Goal: Transaction & Acquisition: Purchase product/service

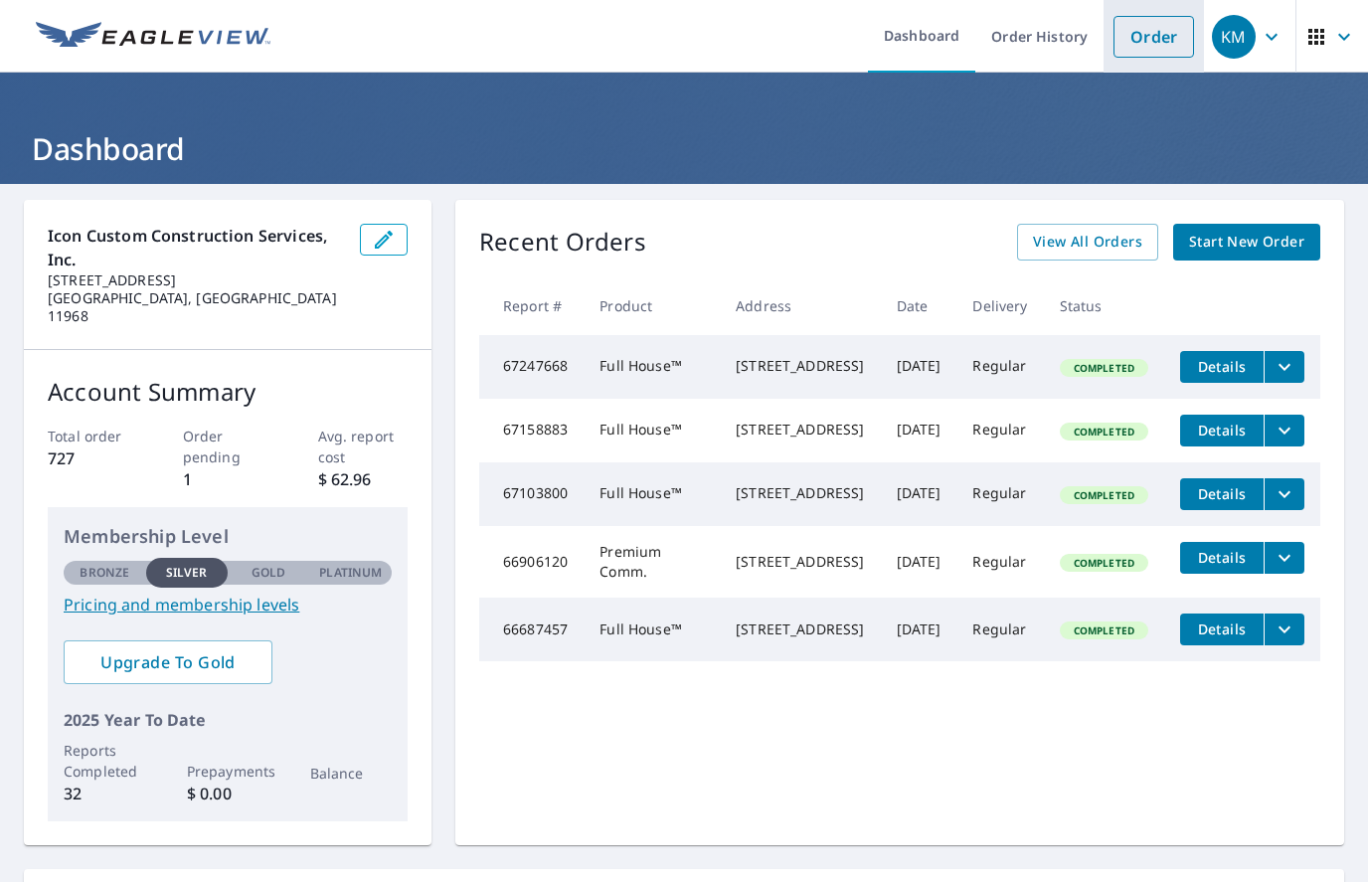
click at [1153, 28] on link "Order" at bounding box center [1154, 37] width 81 height 42
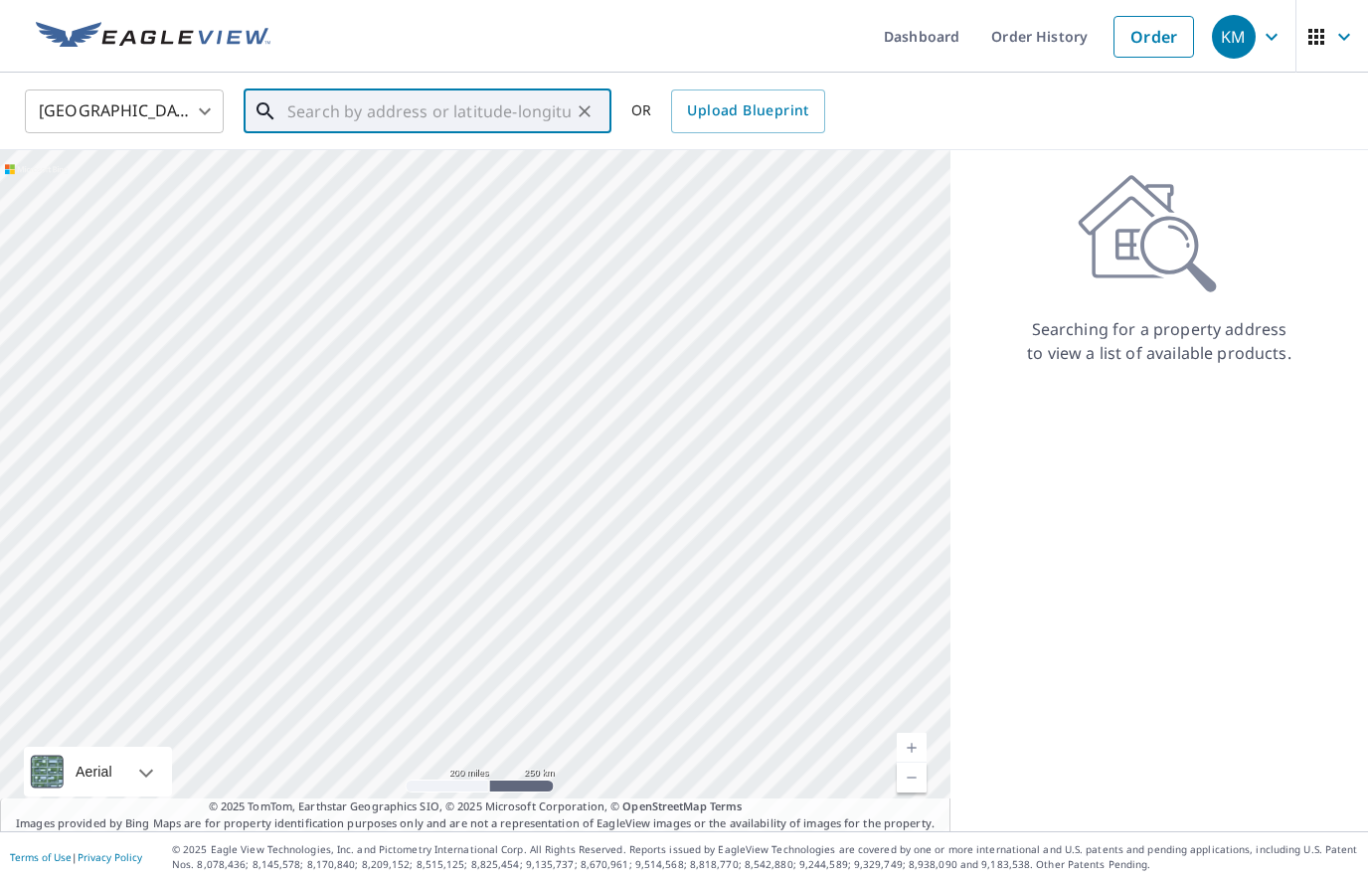
click at [406, 117] on input "text" at bounding box center [428, 112] width 283 height 56
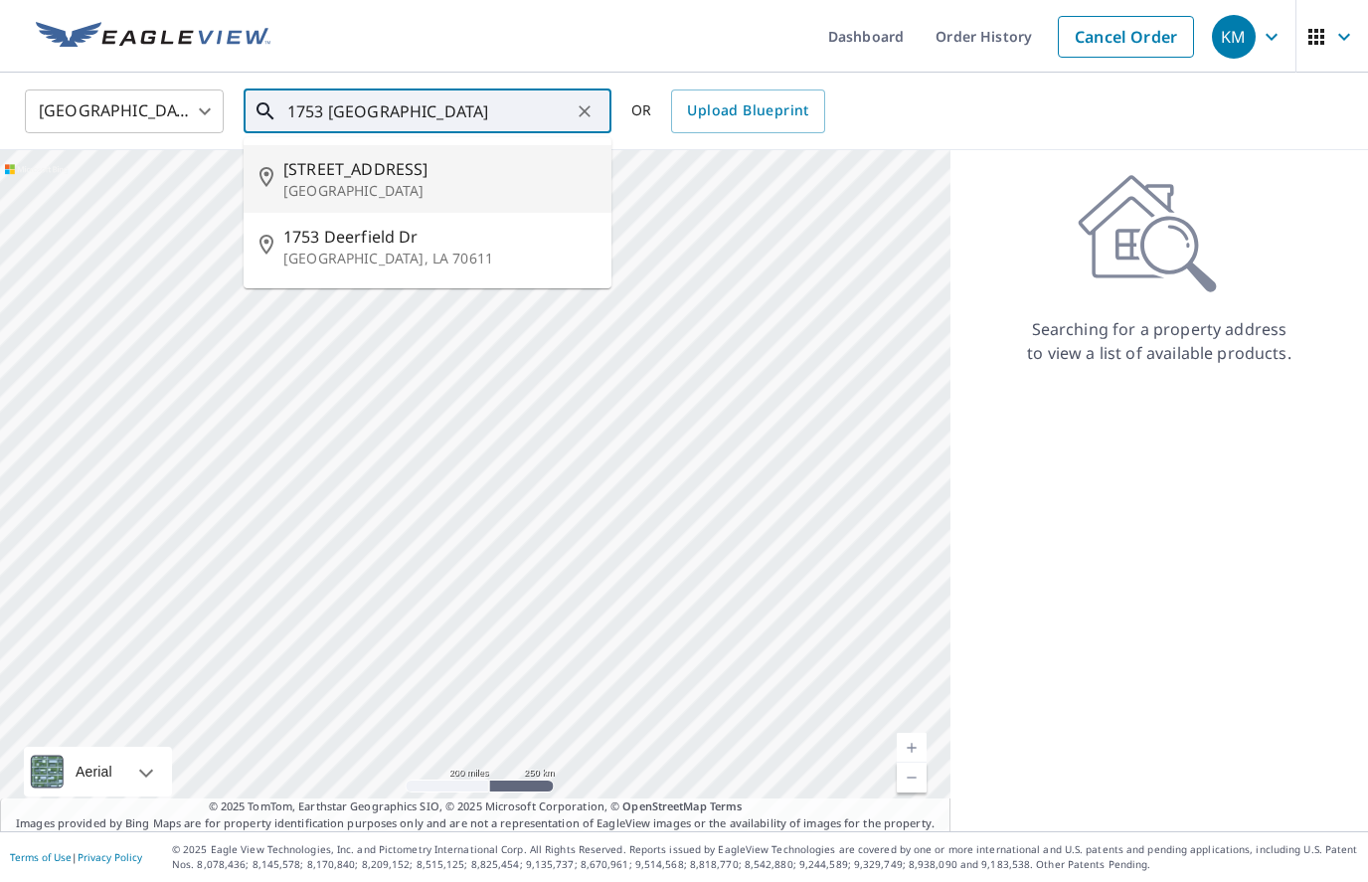
click at [394, 171] on span "[STREET_ADDRESS]" at bounding box center [439, 169] width 312 height 24
type input "[STREET_ADDRESS]"
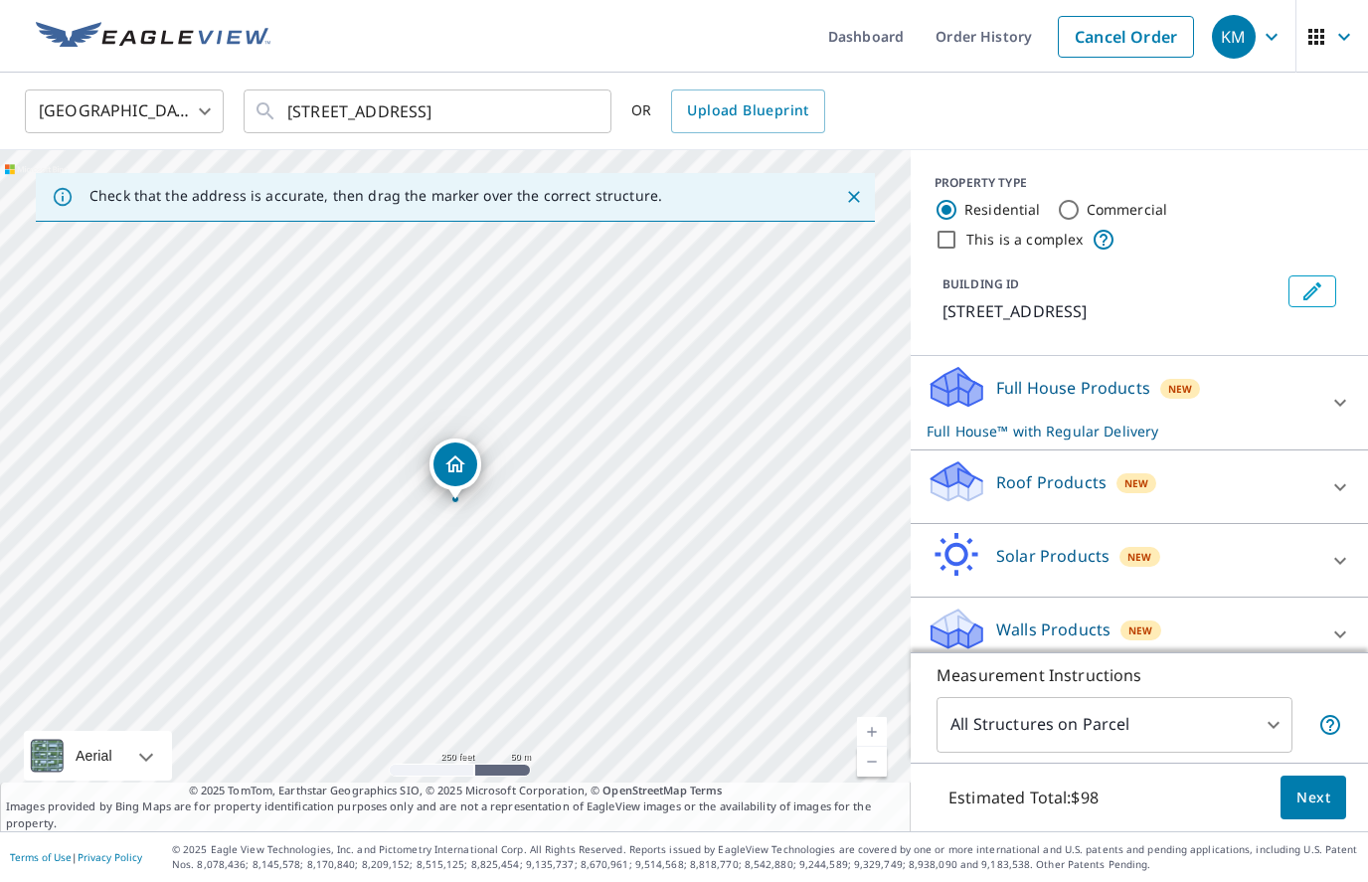
click at [1098, 396] on p "Full House Products" at bounding box center [1073, 388] width 154 height 24
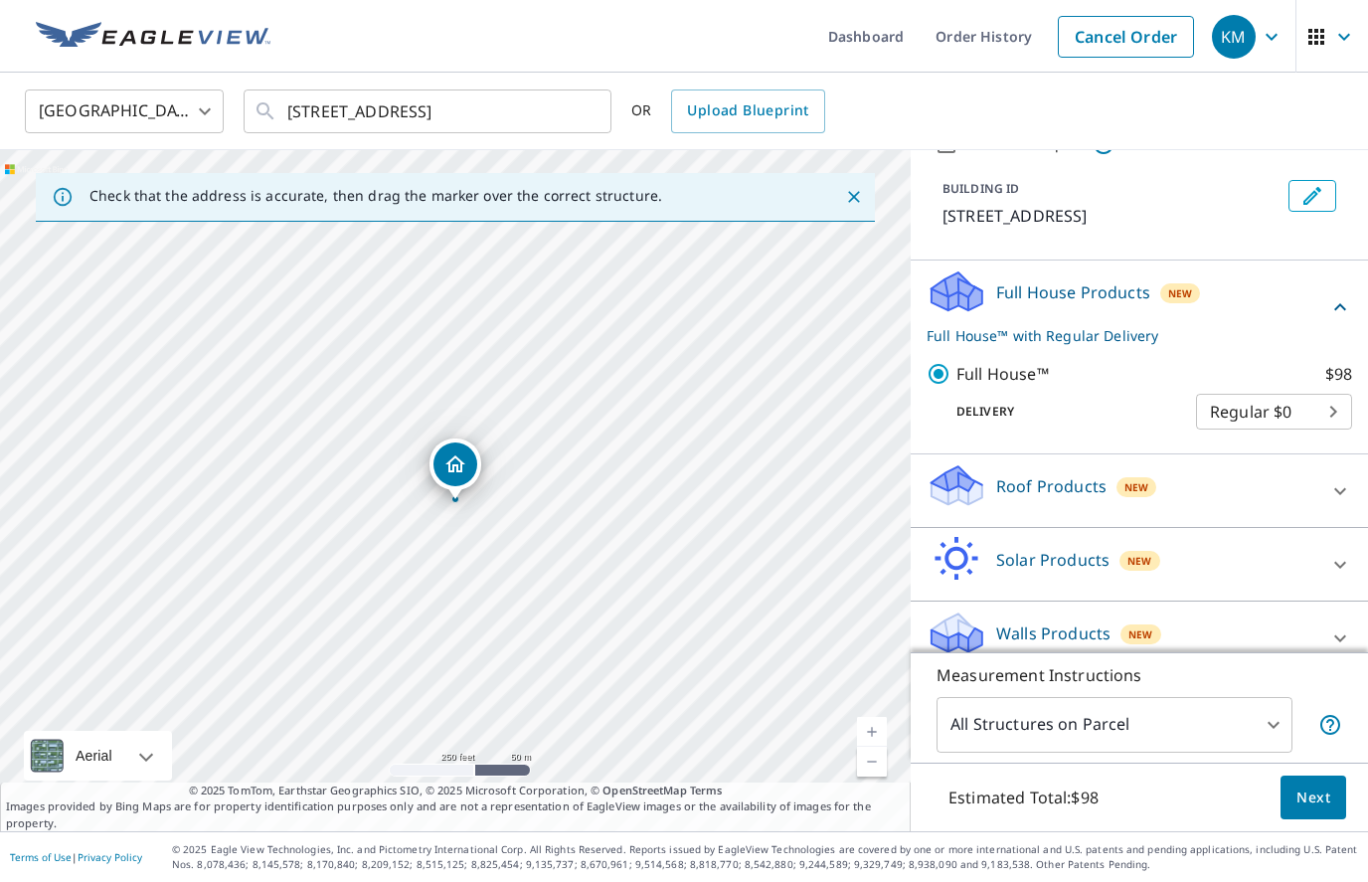
scroll to position [93, 0]
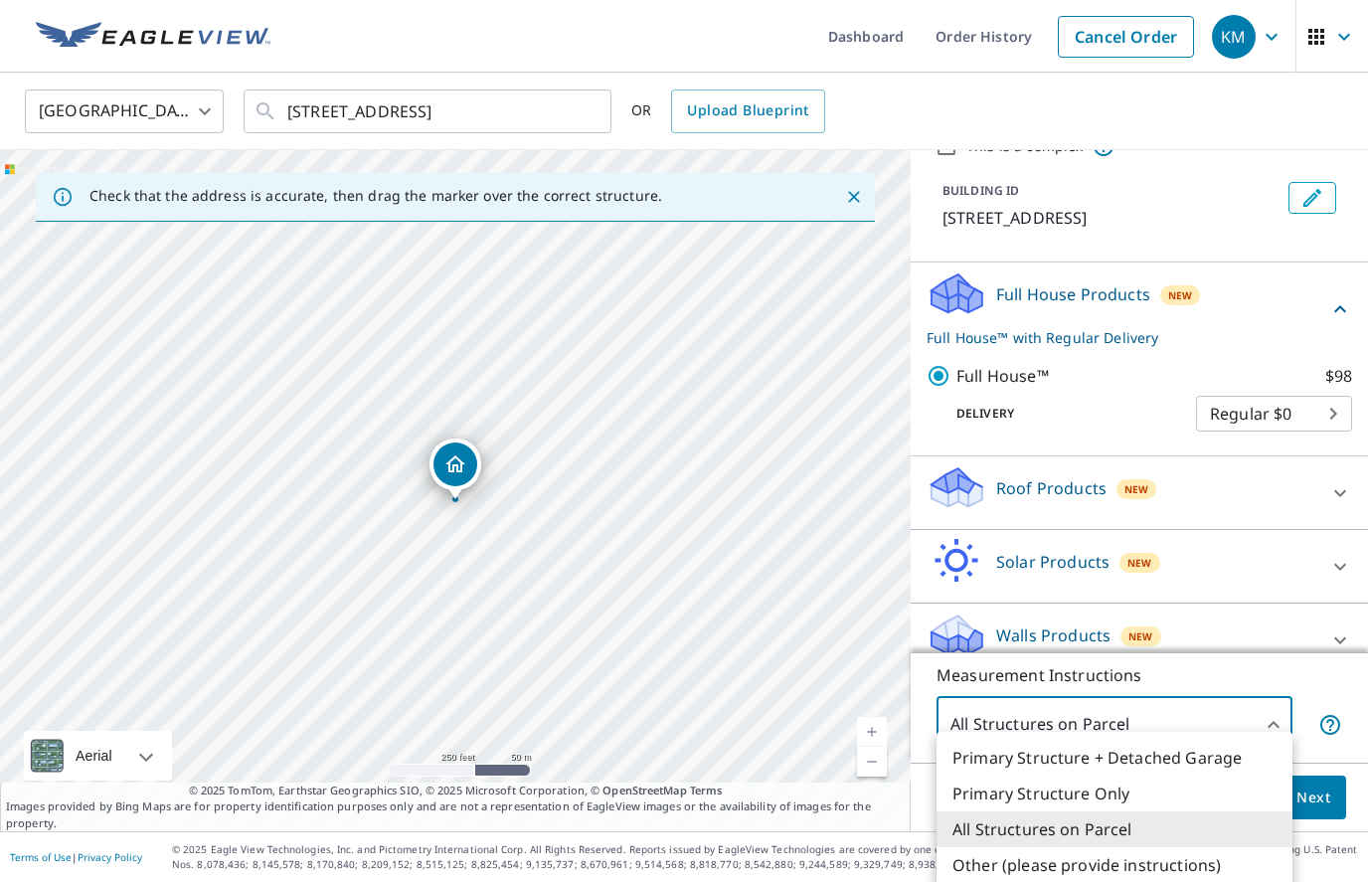
click at [1134, 762] on body "KM KM Dashboard Order History Cancel Order KM United States US ​ [STREET_ADDRES…" at bounding box center [684, 441] width 1368 height 882
click at [1090, 797] on li "Primary Structure Only" at bounding box center [1115, 794] width 356 height 36
type input "2"
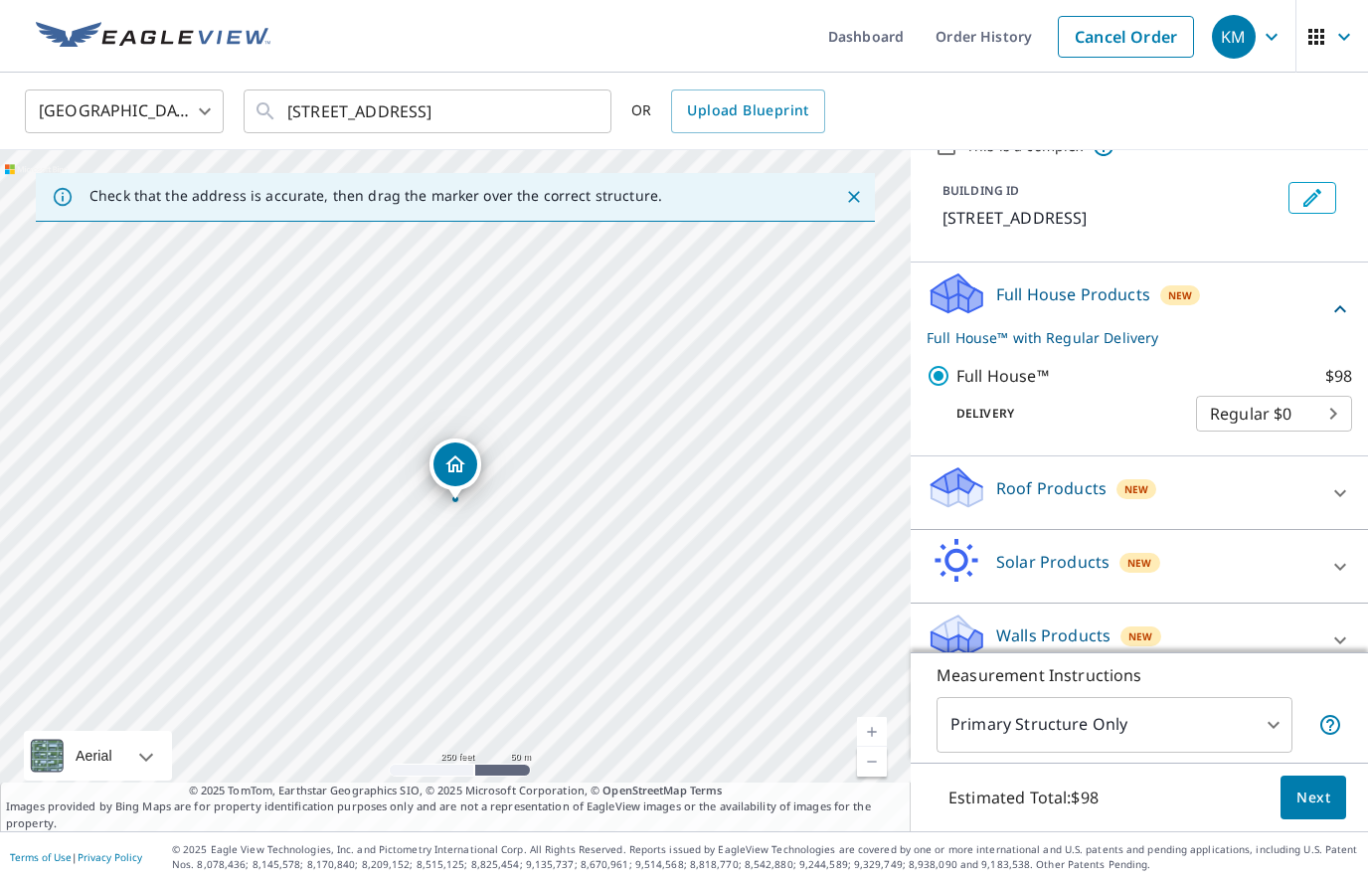
click at [870, 747] on link "Current Level 17, Zoom In" at bounding box center [872, 732] width 30 height 30
click at [870, 747] on link "Current Level 18, Zoom In" at bounding box center [872, 732] width 30 height 30
drag, startPoint x: 601, startPoint y: 465, endPoint x: 690, endPoint y: 420, distance: 100.5
click at [690, 420] on div "[STREET_ADDRESS]" at bounding box center [455, 490] width 911 height 681
click at [1321, 810] on span "Next" at bounding box center [1313, 797] width 34 height 25
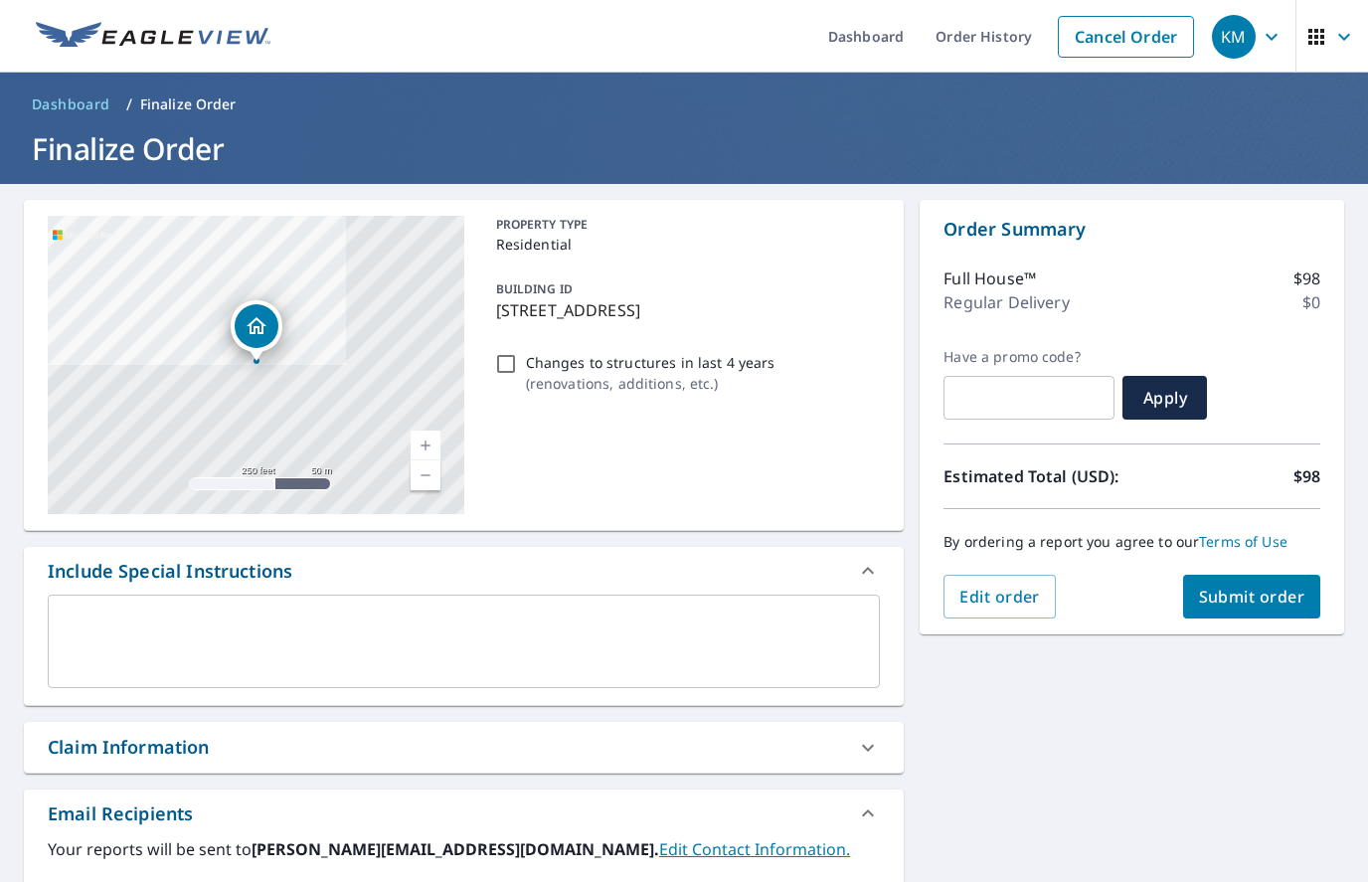
click at [1262, 606] on span "Submit order" at bounding box center [1252, 597] width 106 height 22
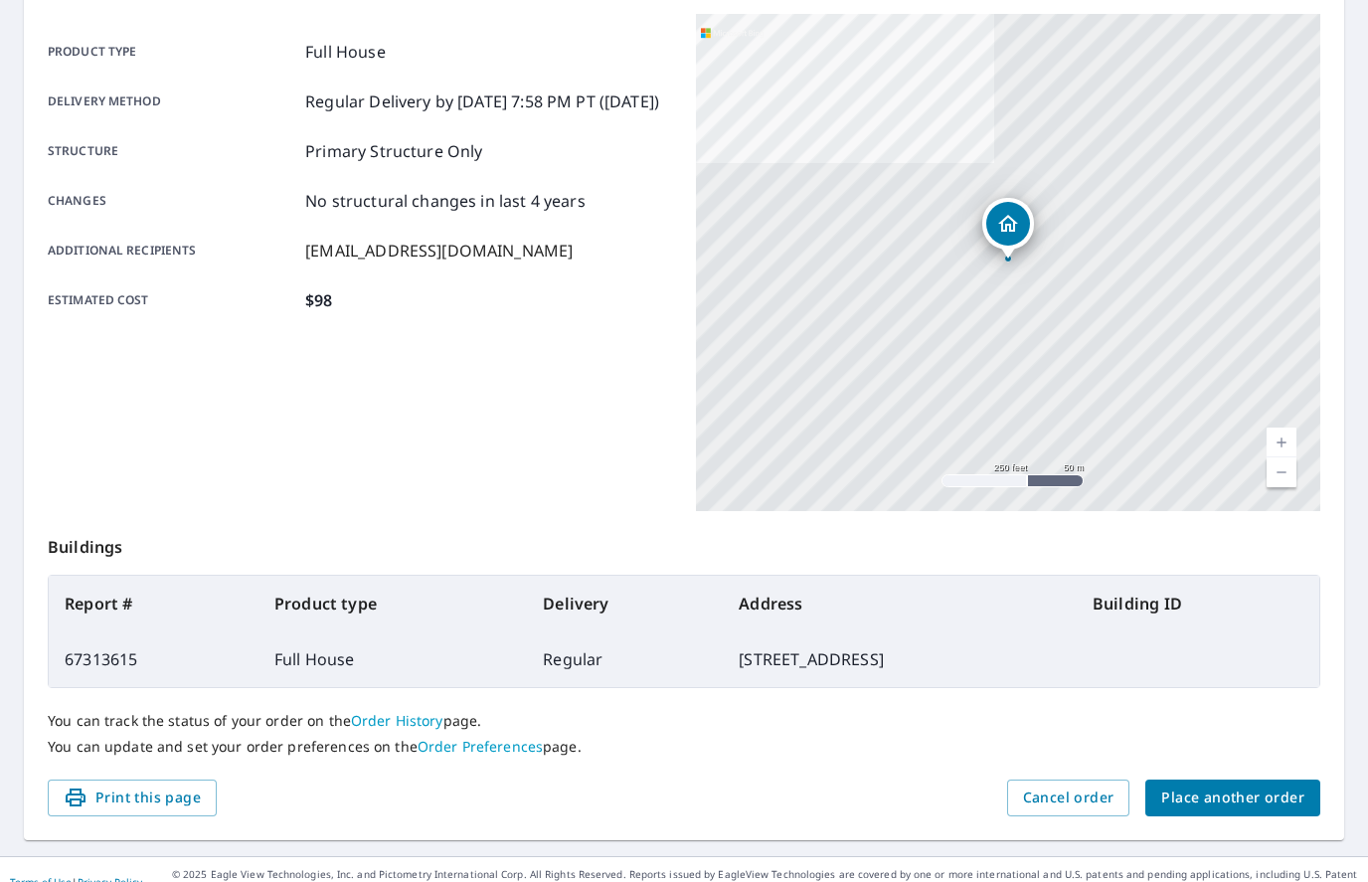
scroll to position [262, 0]
